Goal: Transaction & Acquisition: Purchase product/service

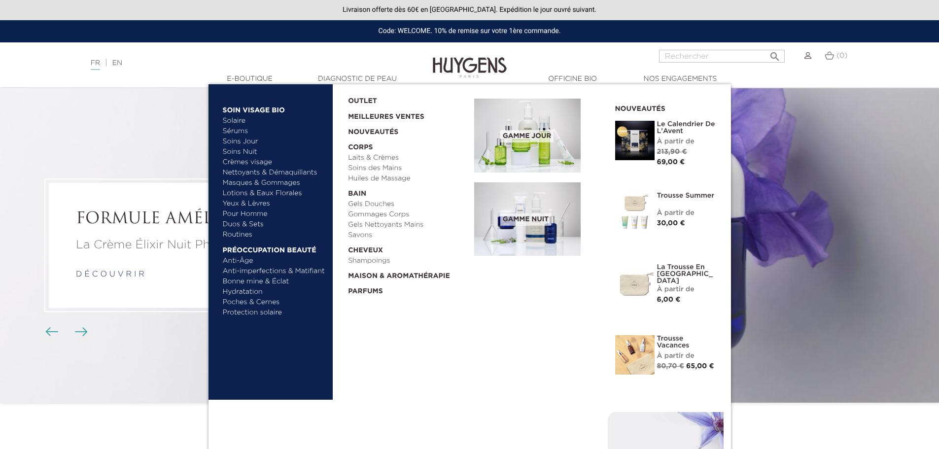
click at [262, 78] on link "  E-Boutique" at bounding box center [250, 79] width 99 height 10
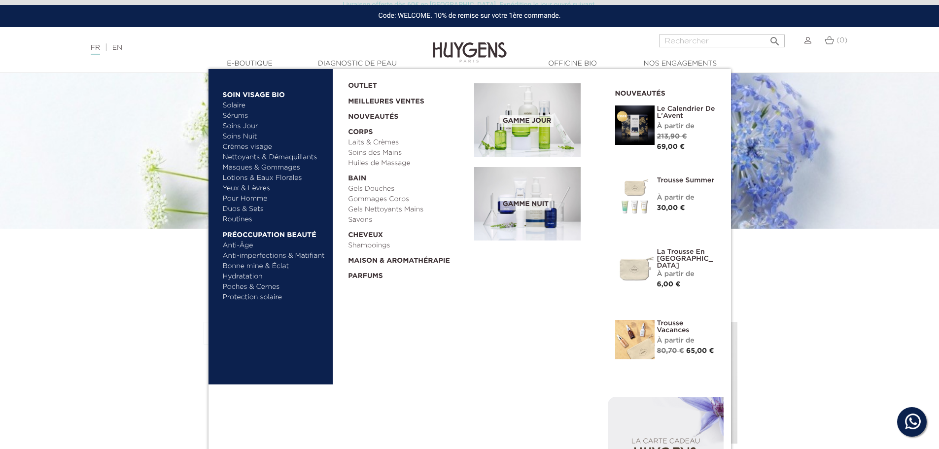
scroll to position [99, 0]
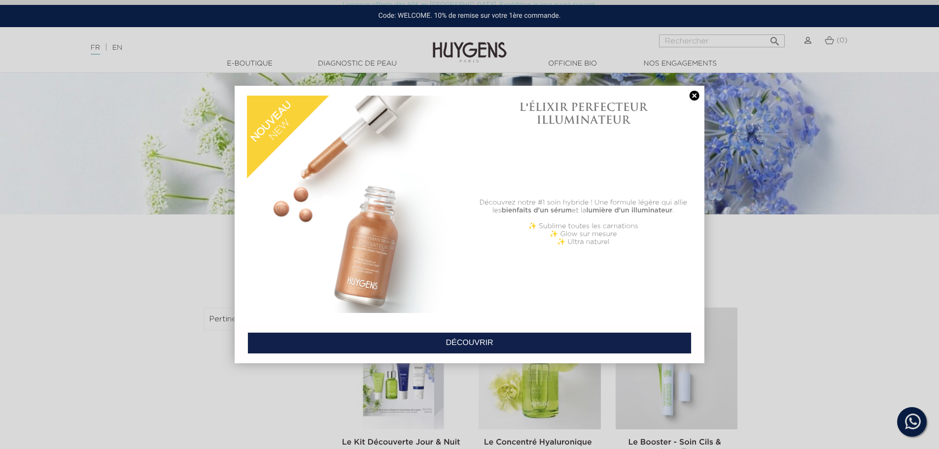
click at [695, 95] on link at bounding box center [695, 96] width 14 height 10
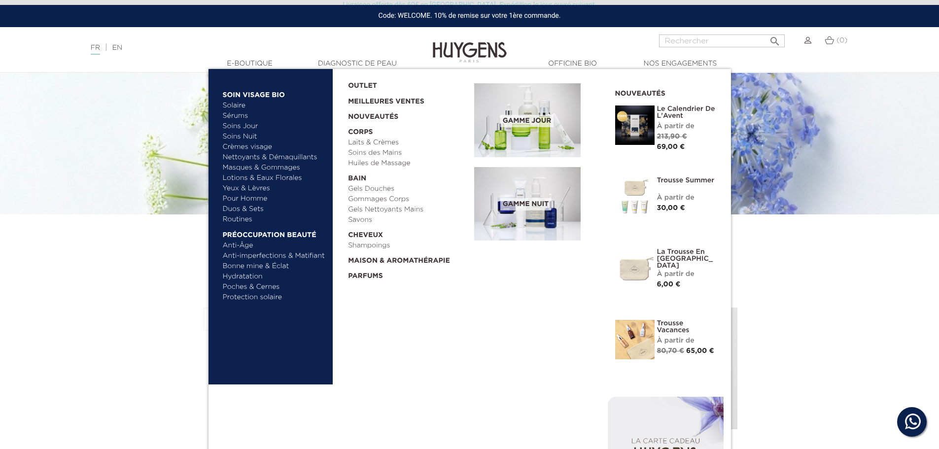
click at [375, 244] on link "Shampoings" at bounding box center [407, 246] width 119 height 10
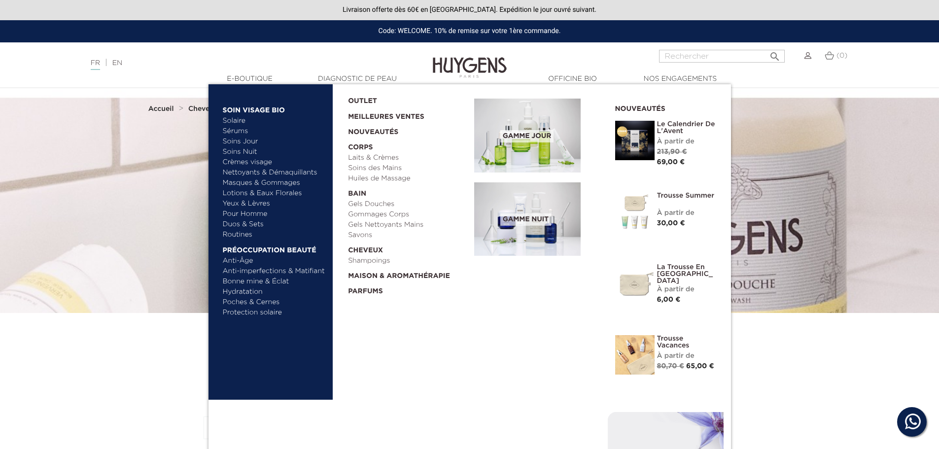
click at [383, 215] on link "Gommages Corps" at bounding box center [407, 214] width 119 height 10
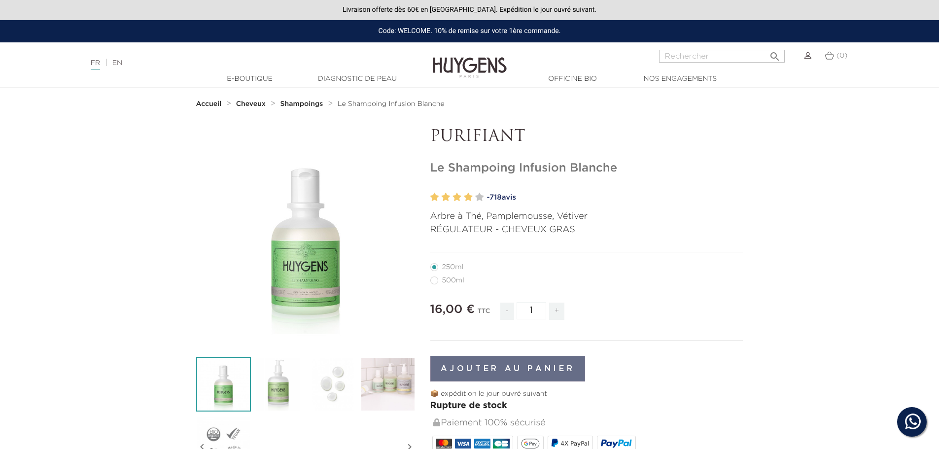
click at [432, 280] on label3"] "500ml" at bounding box center [453, 281] width 46 height 8
radio input "true"
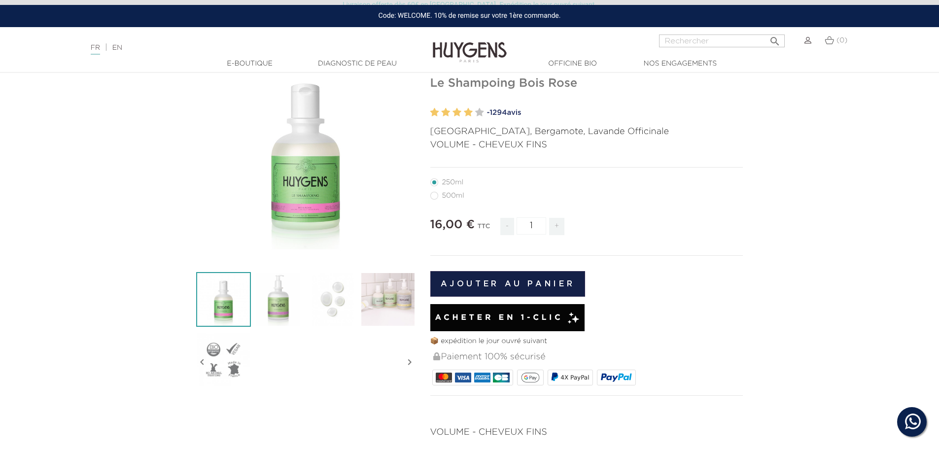
scroll to position [99, 0]
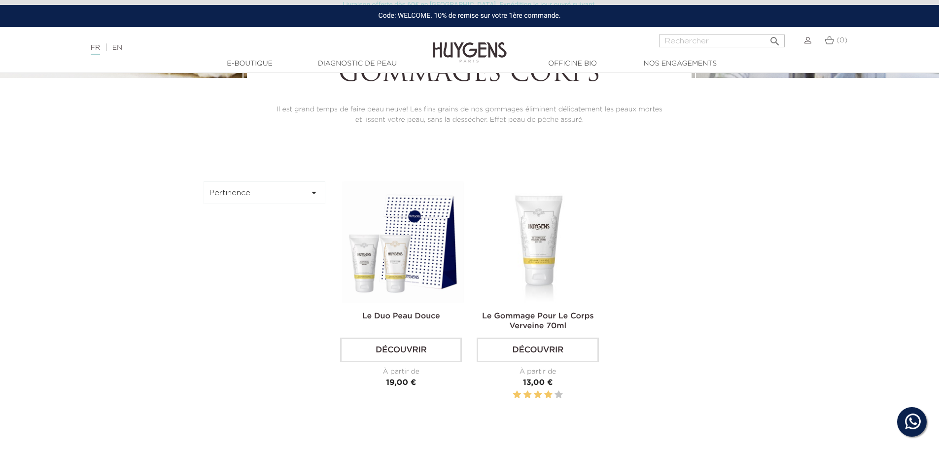
scroll to position [246, 0]
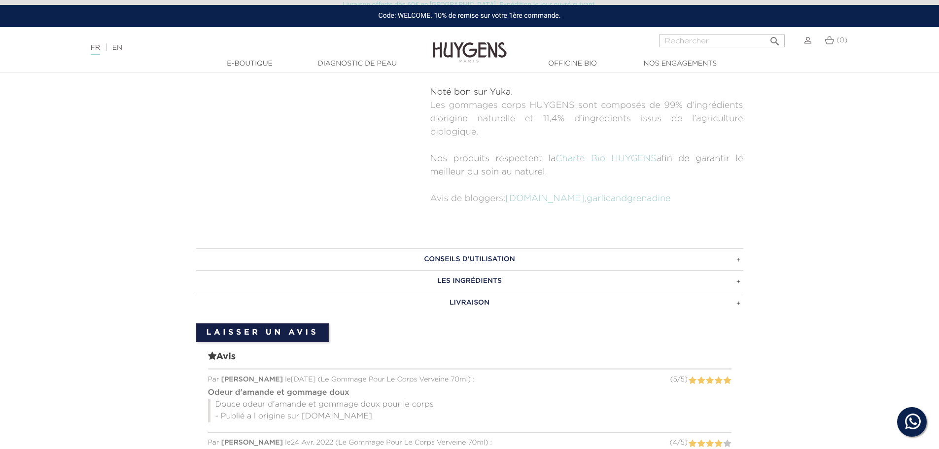
scroll to position [542, 0]
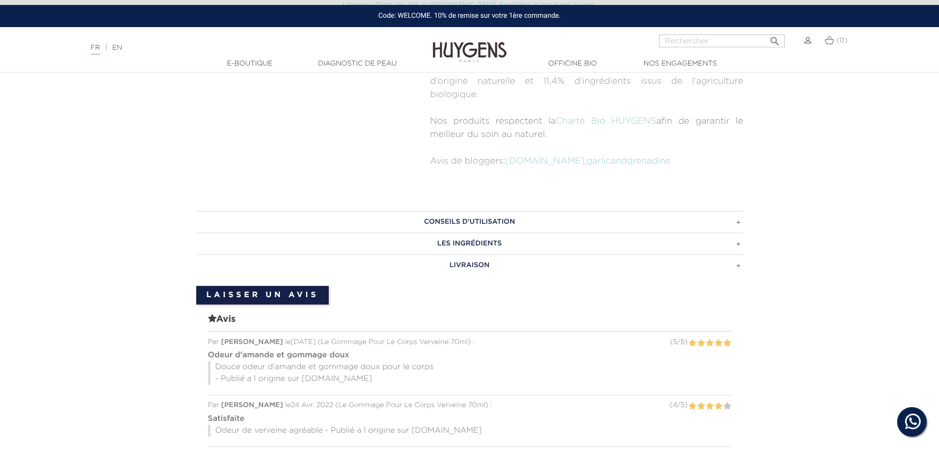
click at [725, 225] on h3 "CONSEILS D'UTILISATION" at bounding box center [469, 222] width 547 height 22
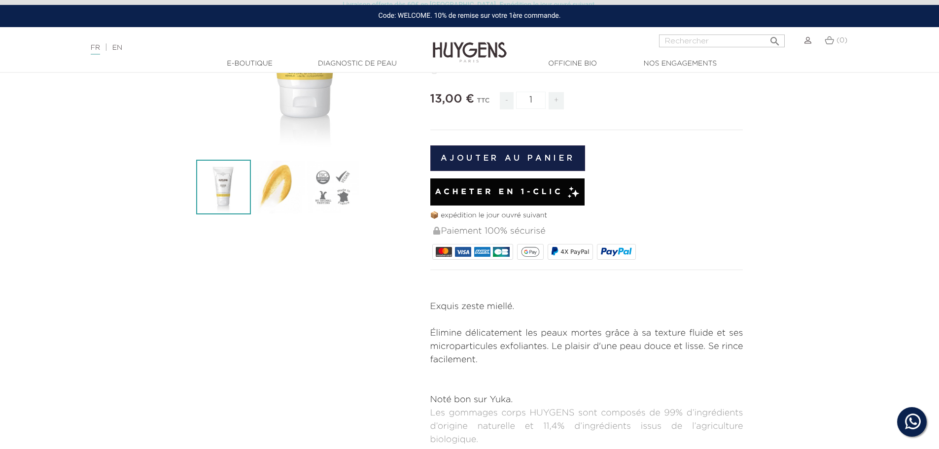
scroll to position [0, 0]
